Goal: Task Accomplishment & Management: Manage account settings

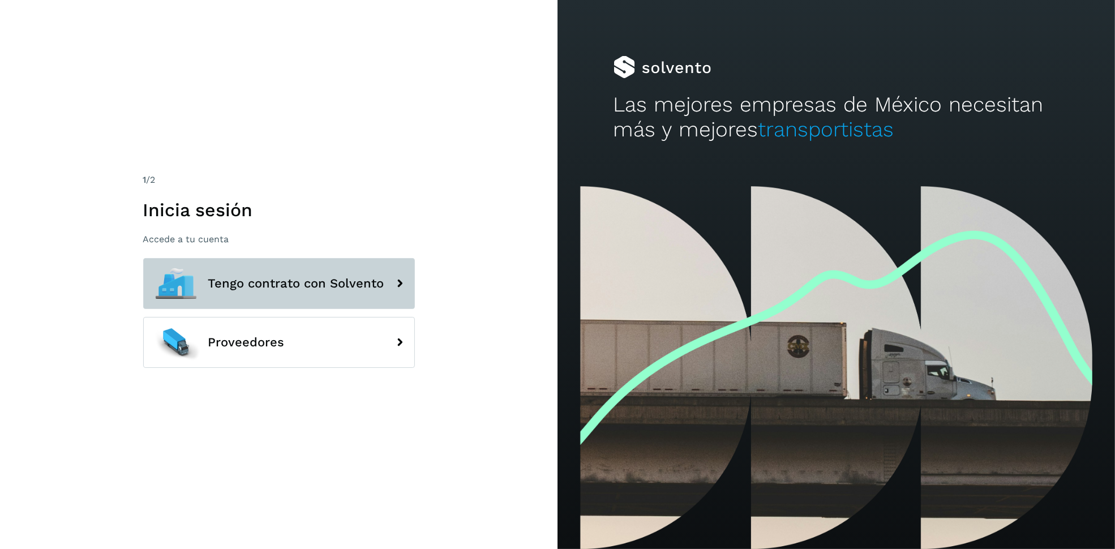
click at [383, 286] on button "Tengo contrato con Solvento" at bounding box center [279, 283] width 272 height 51
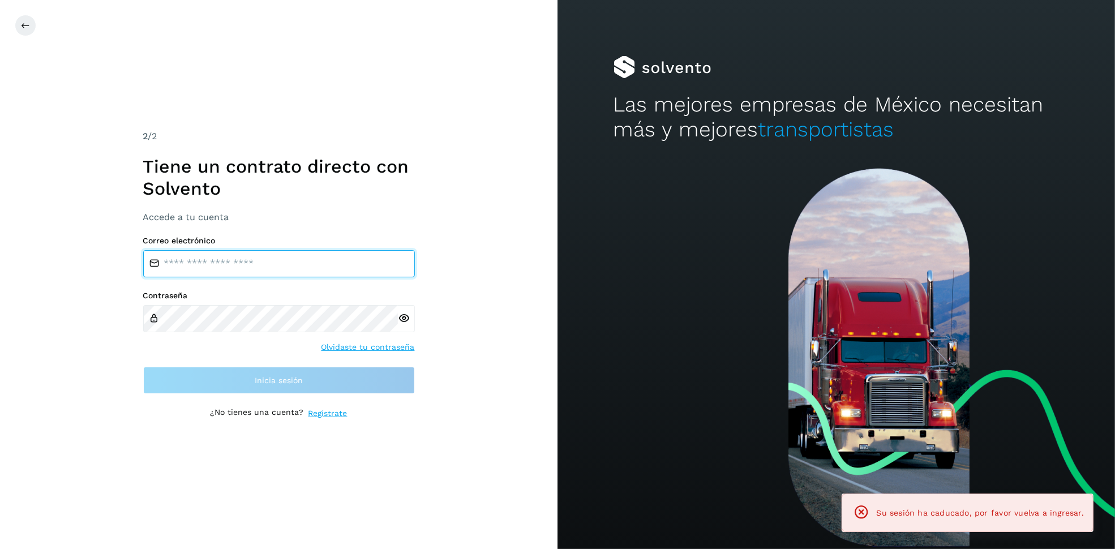
type input "**********"
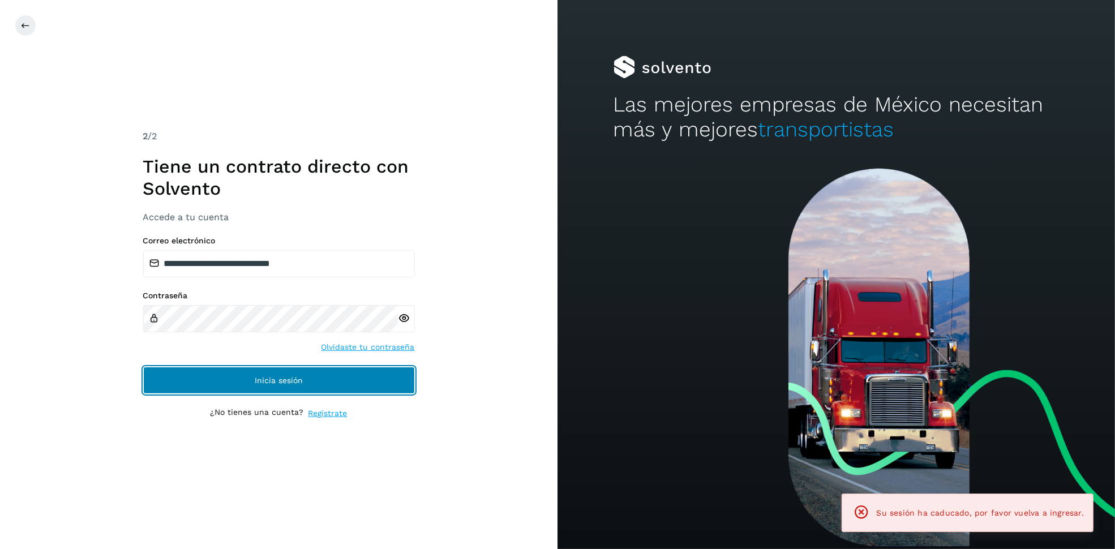
click at [337, 385] on button "Inicia sesión" at bounding box center [279, 380] width 272 height 27
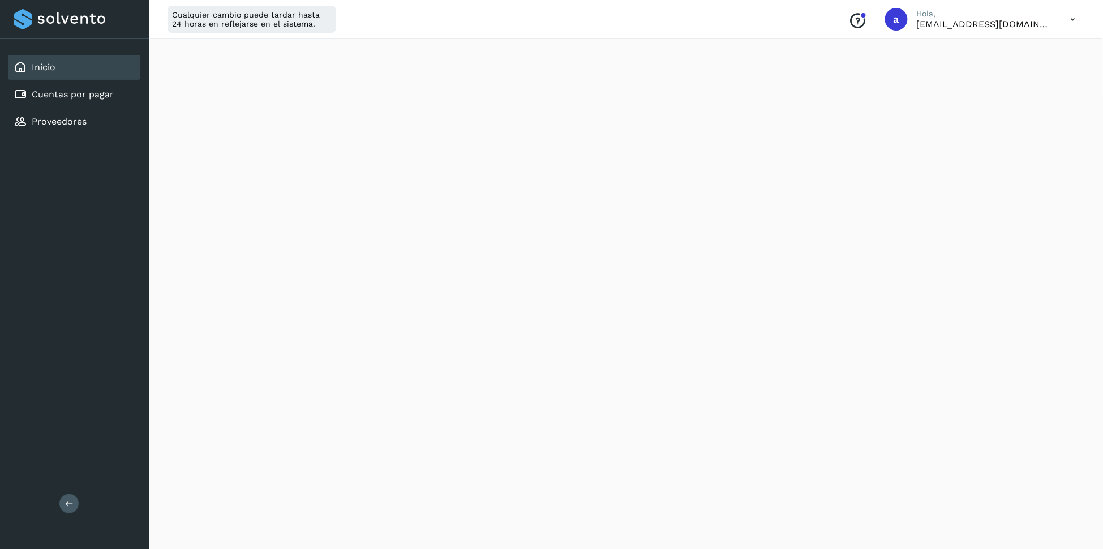
scroll to position [42, 0]
click at [33, 89] on link "Cuentas por pagar" at bounding box center [73, 94] width 82 height 11
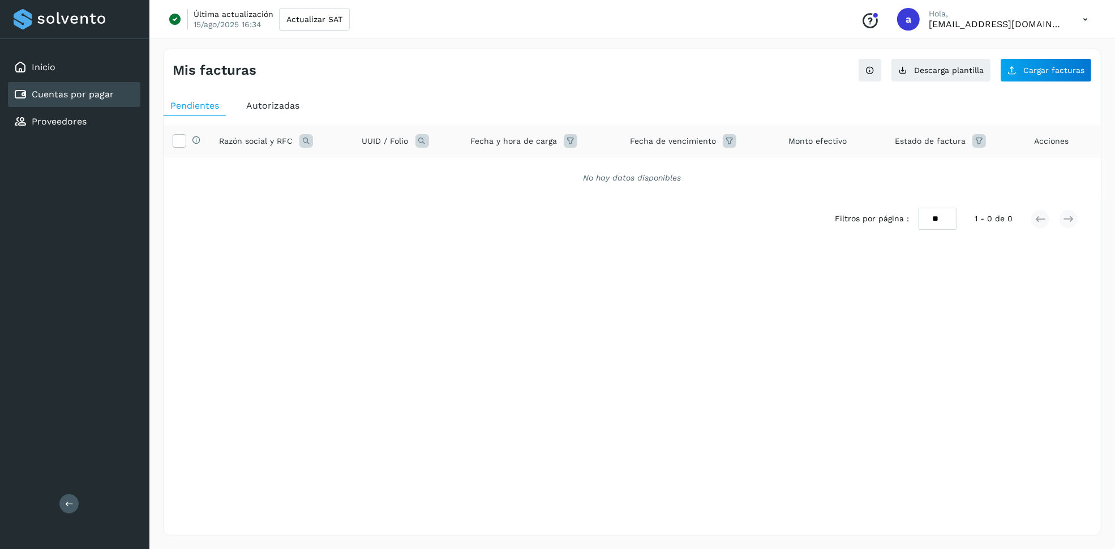
click at [285, 110] on span "Autorizadas" at bounding box center [272, 105] width 53 height 11
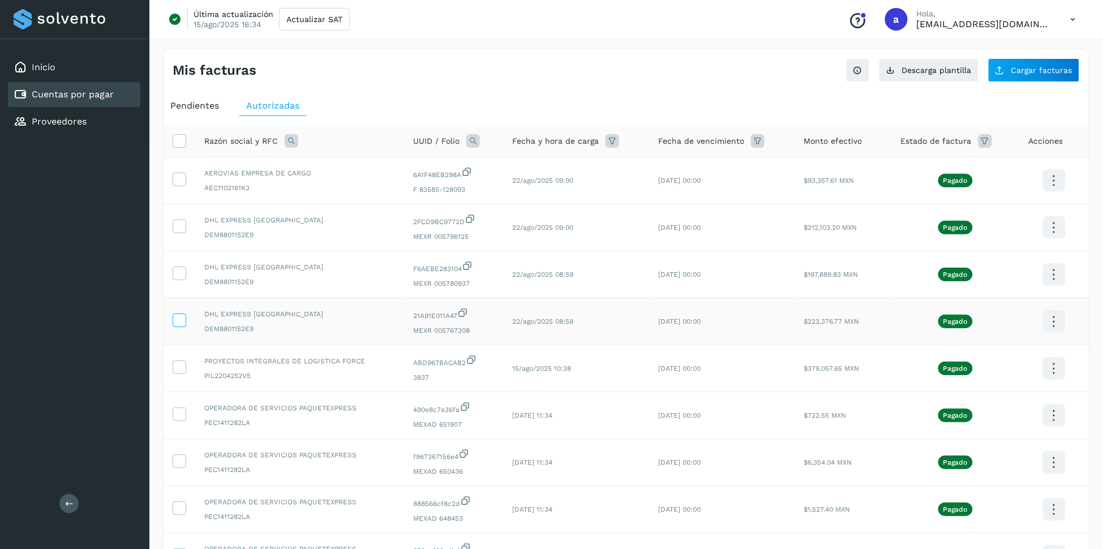
click at [179, 324] on icon at bounding box center [179, 320] width 12 height 12
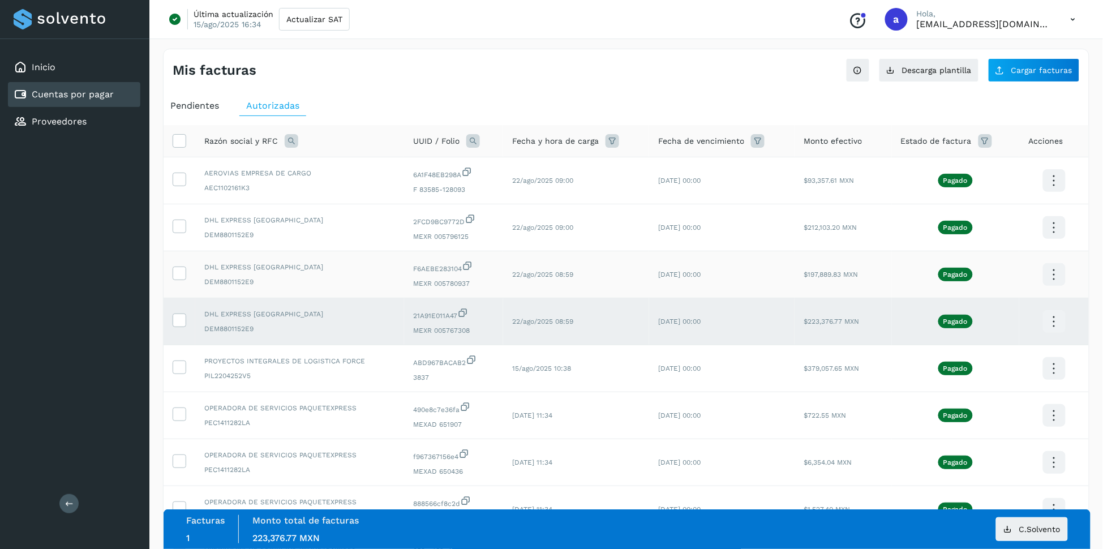
click at [176, 280] on label at bounding box center [180, 274] width 14 height 14
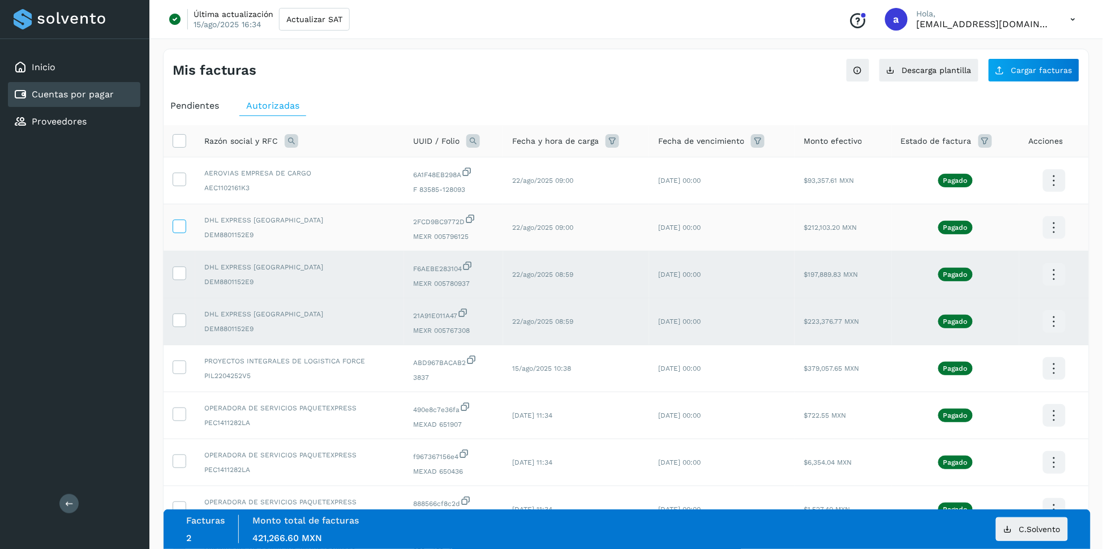
click at [177, 228] on icon at bounding box center [179, 226] width 12 height 12
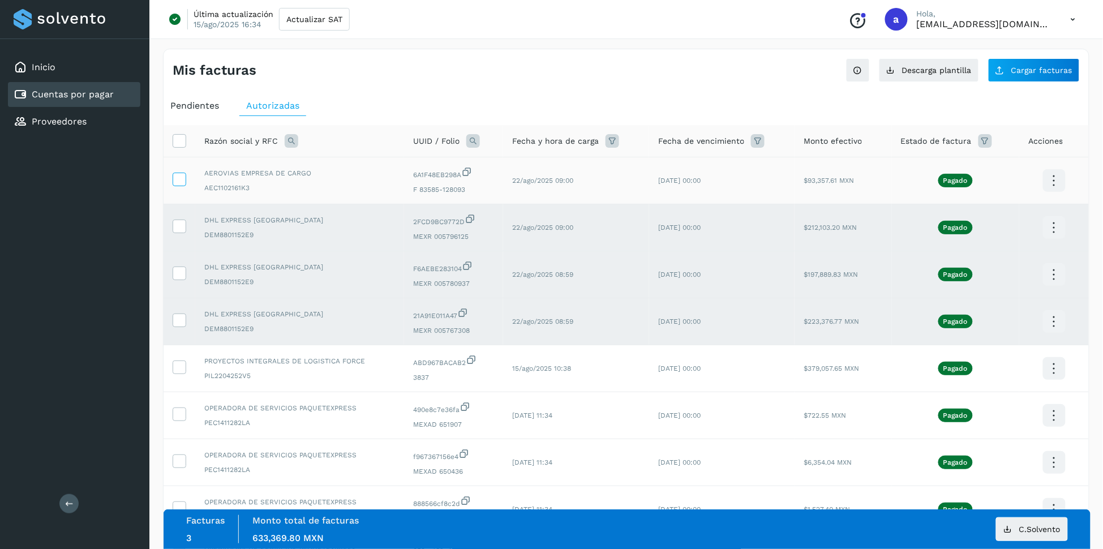
click at [179, 183] on icon at bounding box center [179, 179] width 12 height 12
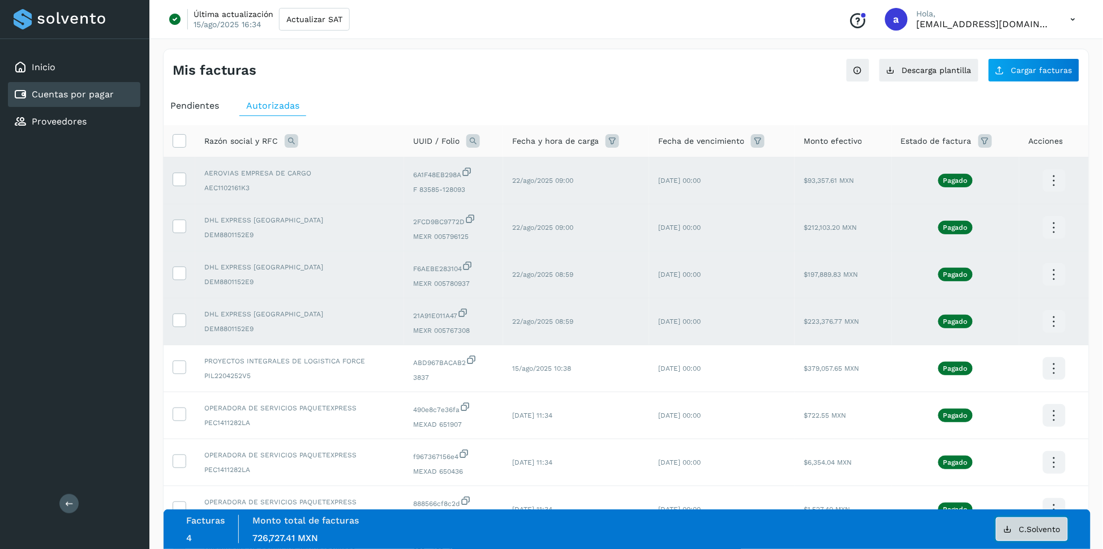
click at [1022, 530] on span "C.Solvento" at bounding box center [1040, 529] width 41 height 8
